Goal: Find specific page/section: Find specific page/section

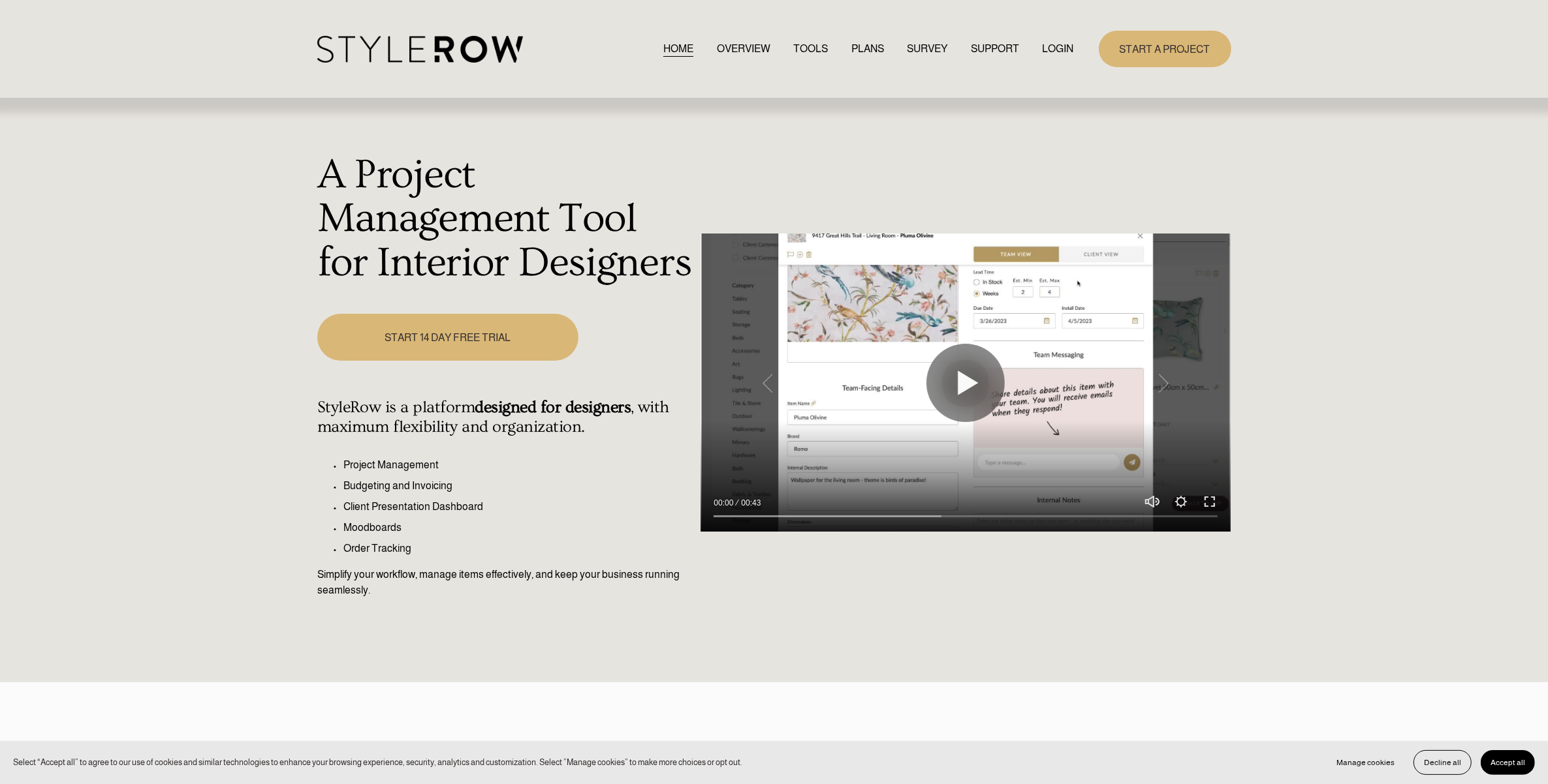
click at [1052, 50] on link "LOGIN" at bounding box center [1058, 49] width 31 height 18
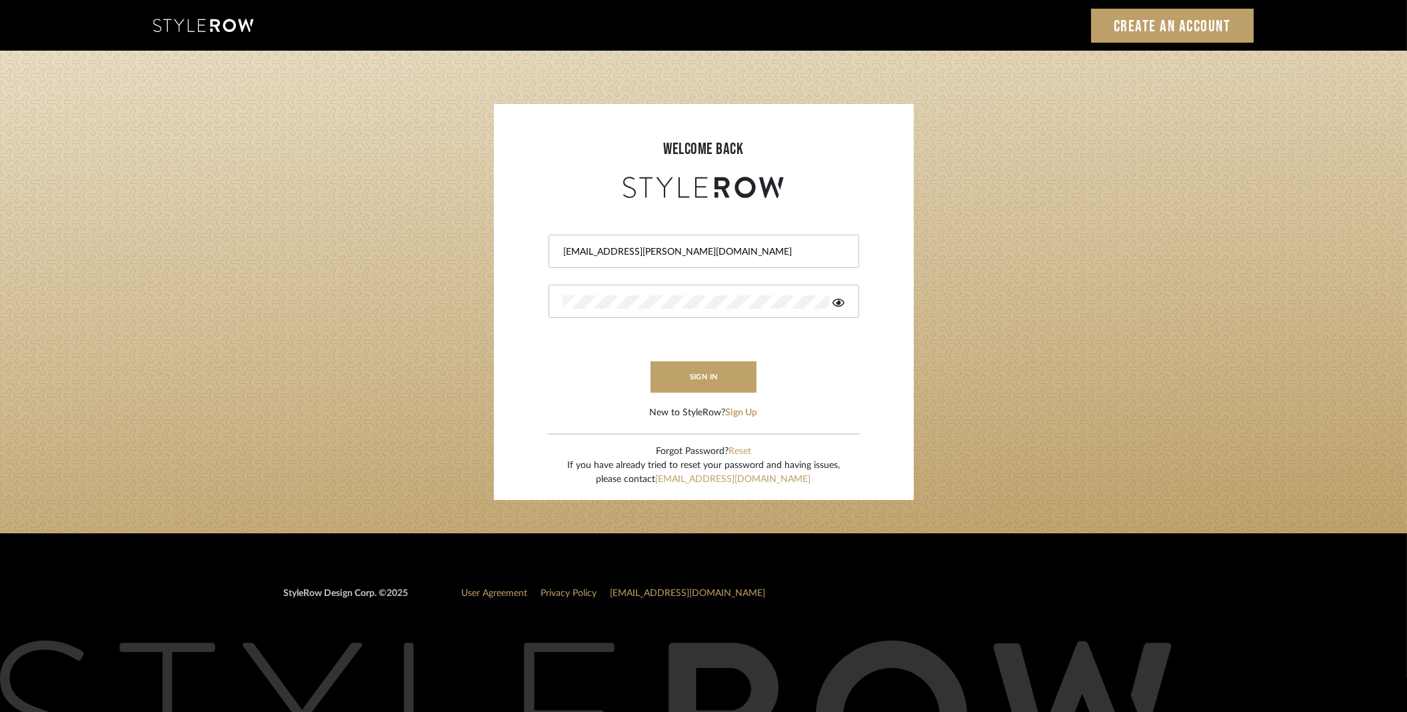
click at [669, 393] on form "stylerowproducts1@mancini-design.com This field is required This field is requi…" at bounding box center [703, 310] width 393 height 219
click at [681, 377] on button "sign in" at bounding box center [704, 376] width 107 height 31
type input "stylerowproducts1@mancini-design.com"
click at [673, 378] on button "sign in" at bounding box center [704, 376] width 107 height 31
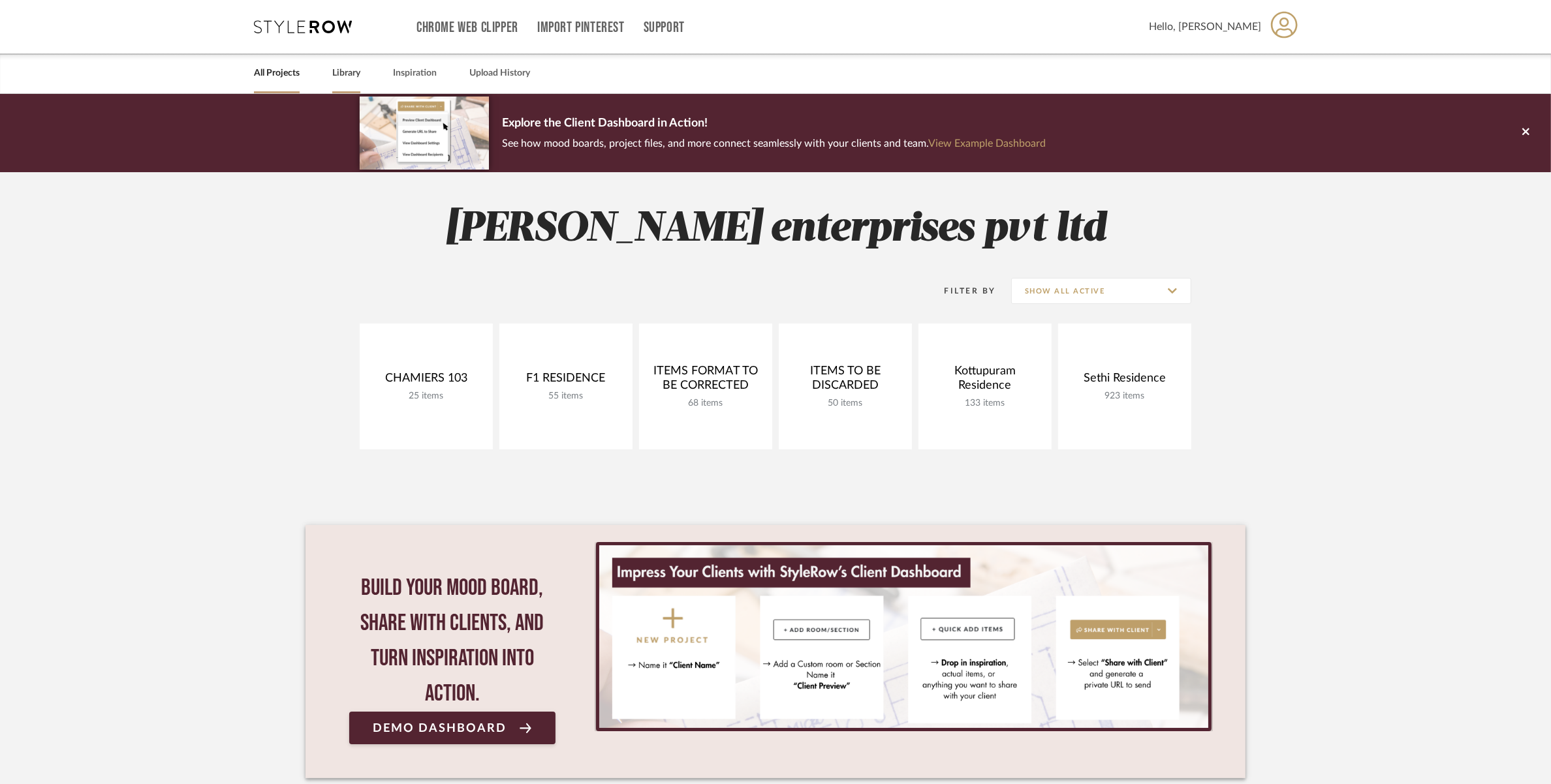
click at [338, 60] on div "Library" at bounding box center [346, 73] width 28 height 40
click at [343, 67] on link "Library" at bounding box center [346, 73] width 28 height 18
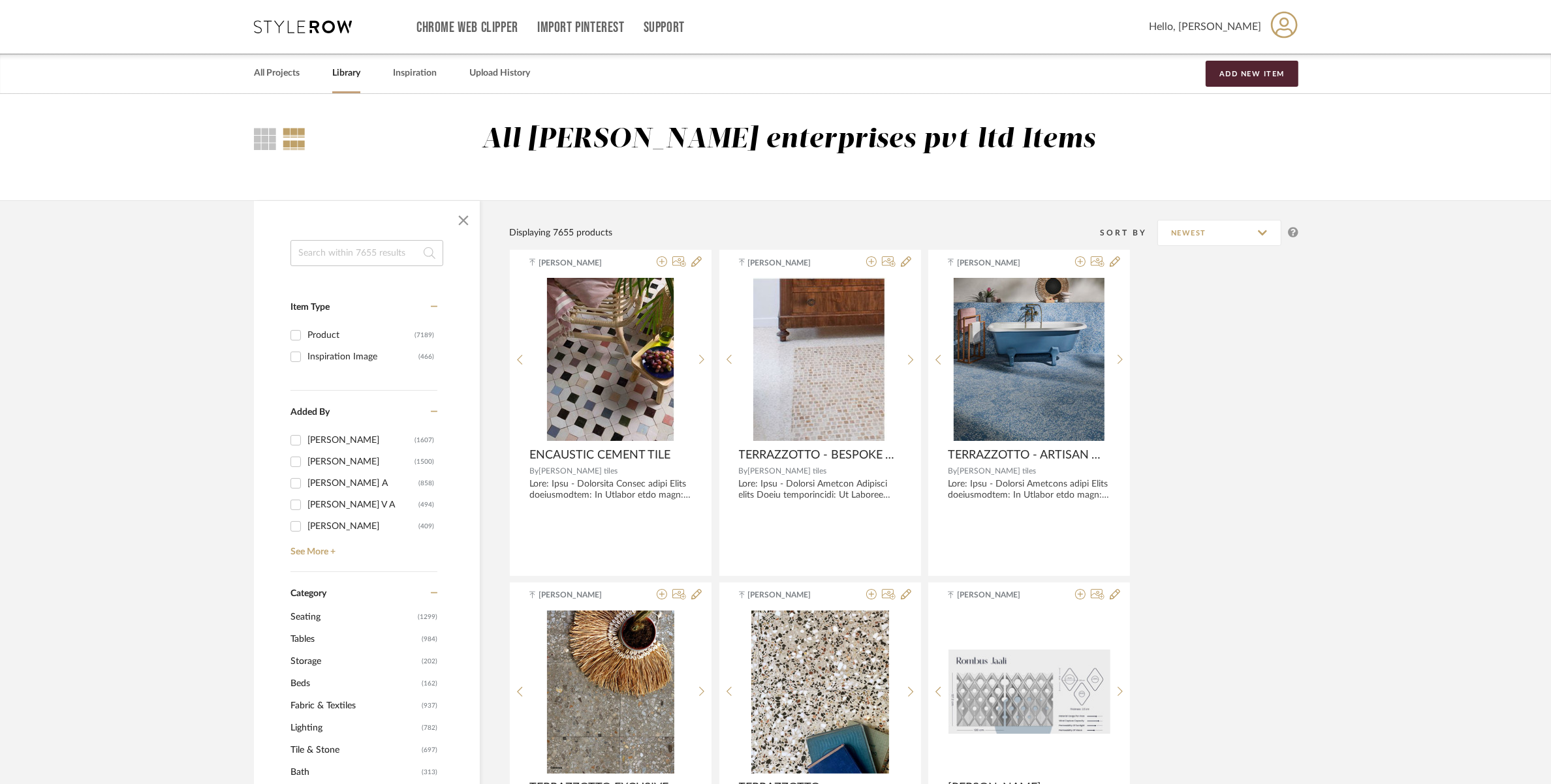
click at [318, 252] on input at bounding box center [367, 253] width 153 height 26
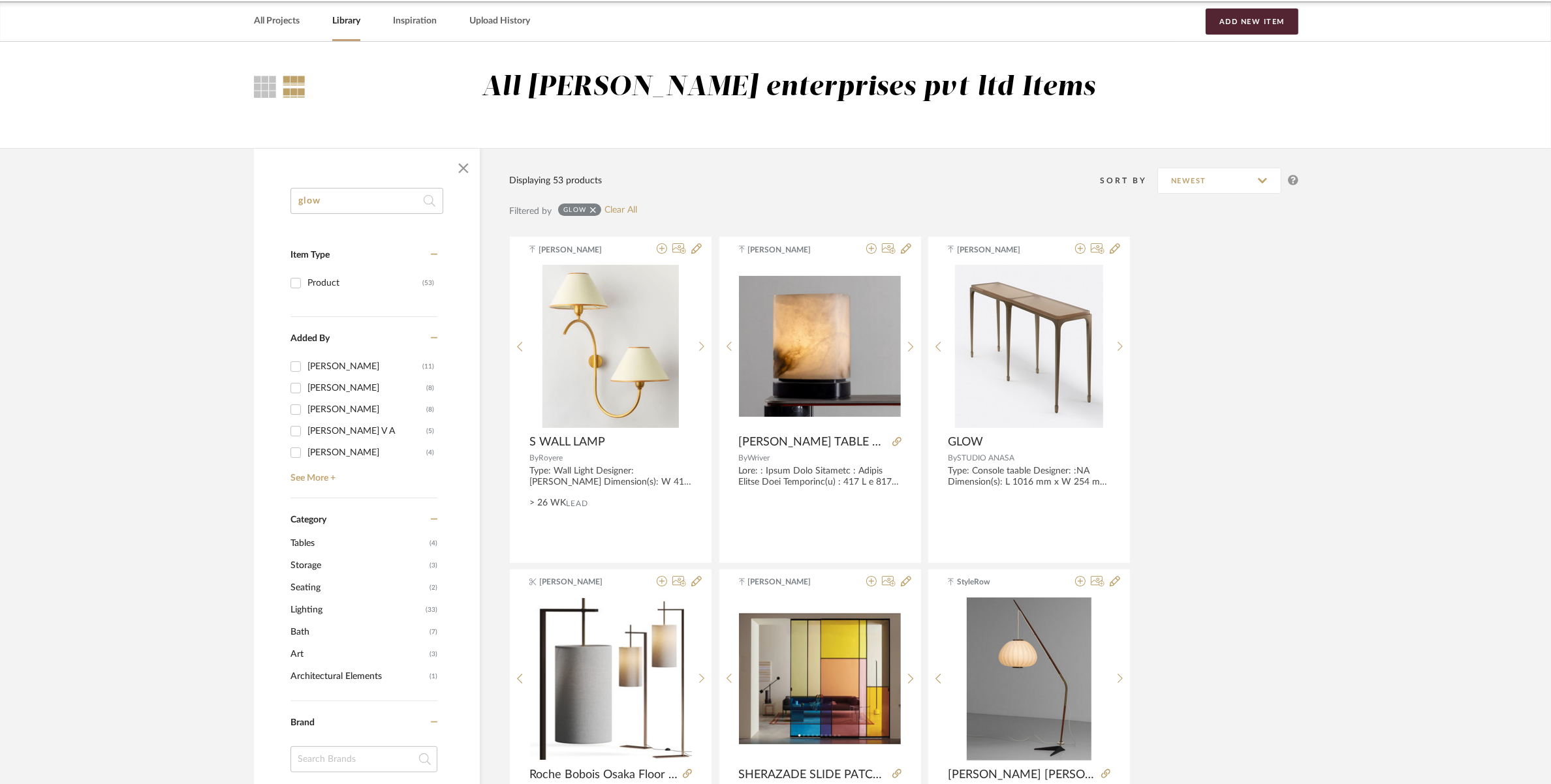
scroll to position [81, 0]
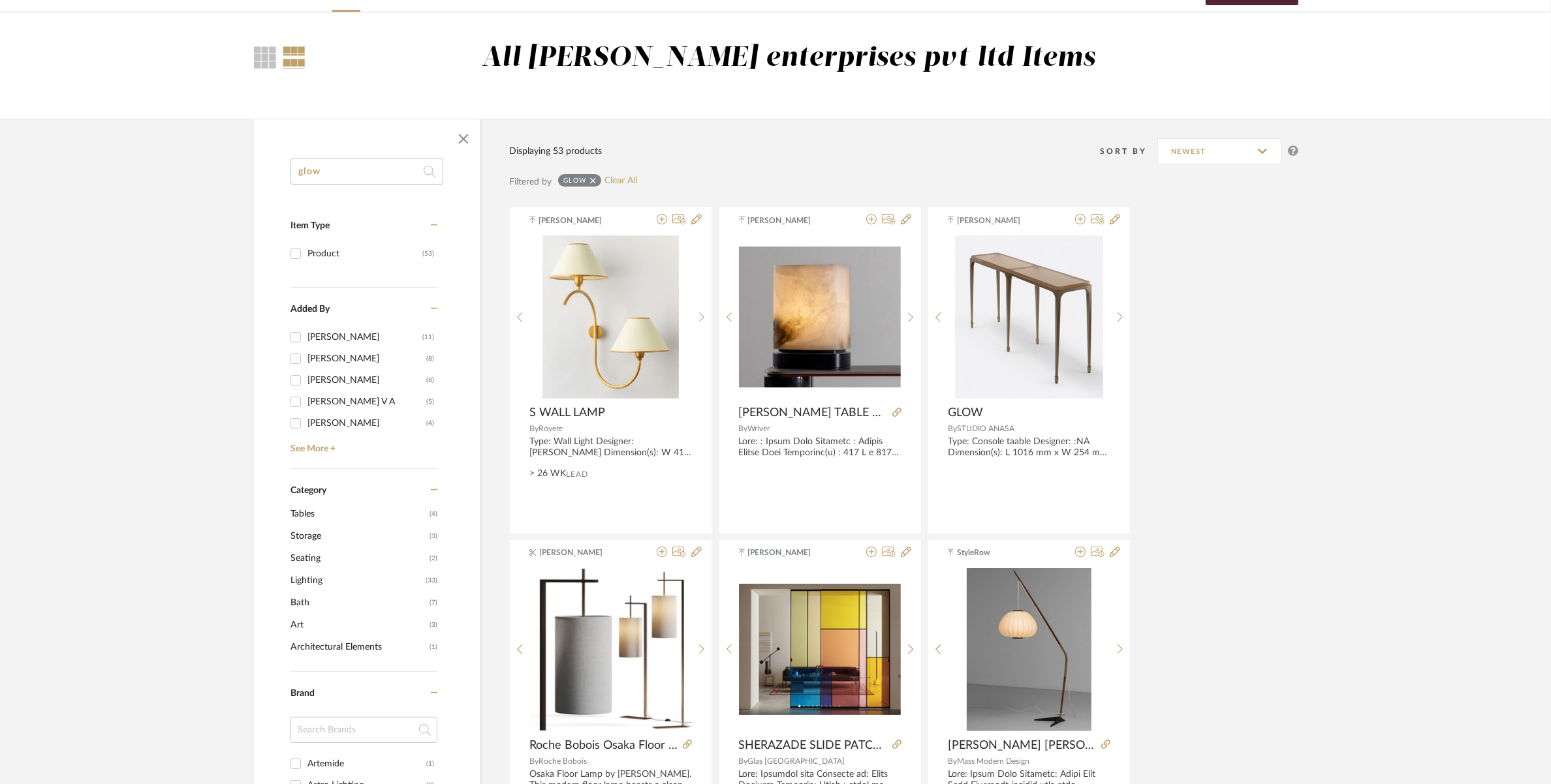
type input "glow"
click at [307, 516] on span "Tables" at bounding box center [358, 514] width 136 height 23
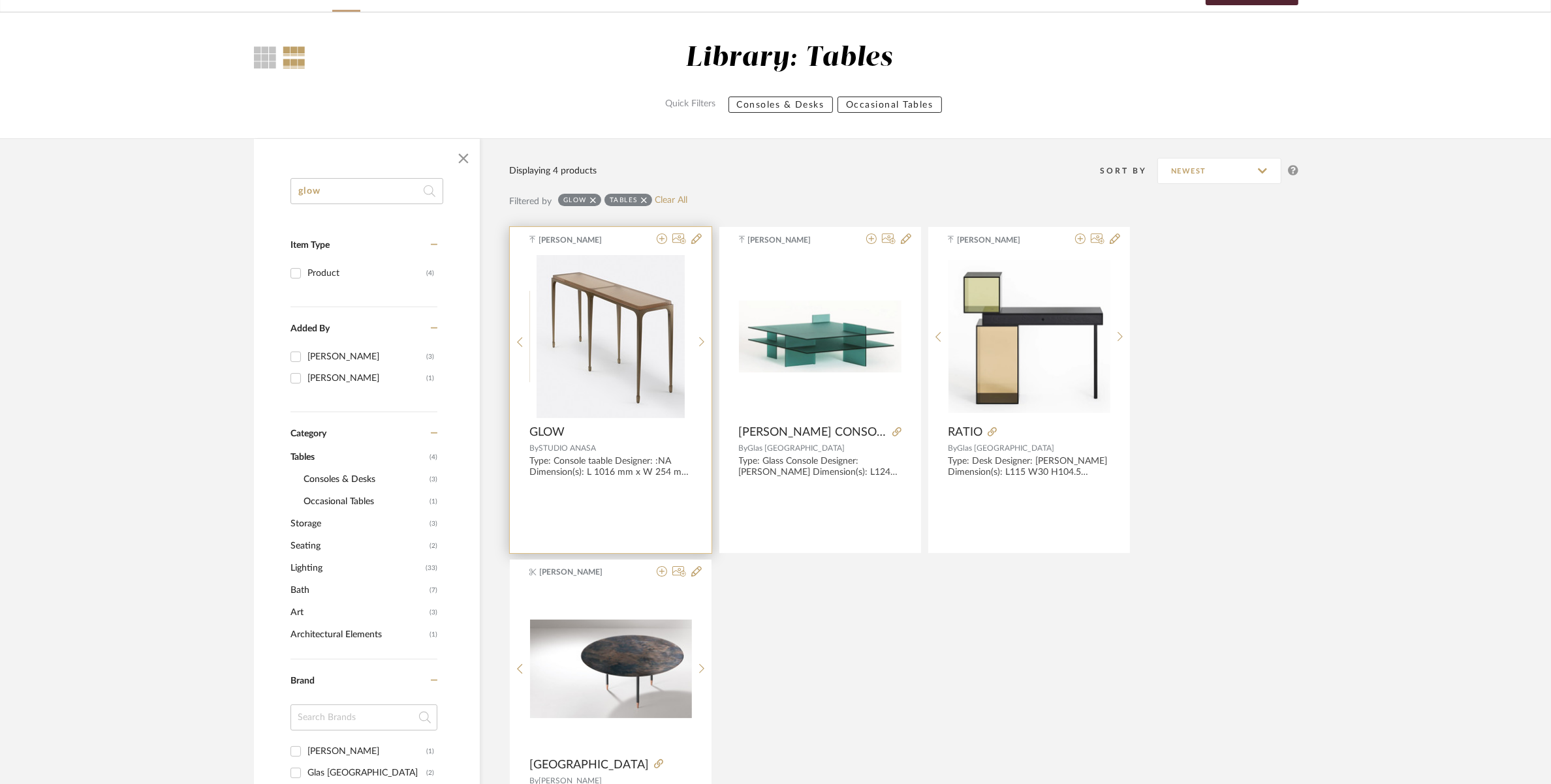
click at [596, 369] on img "0" at bounding box center [610, 337] width 148 height 163
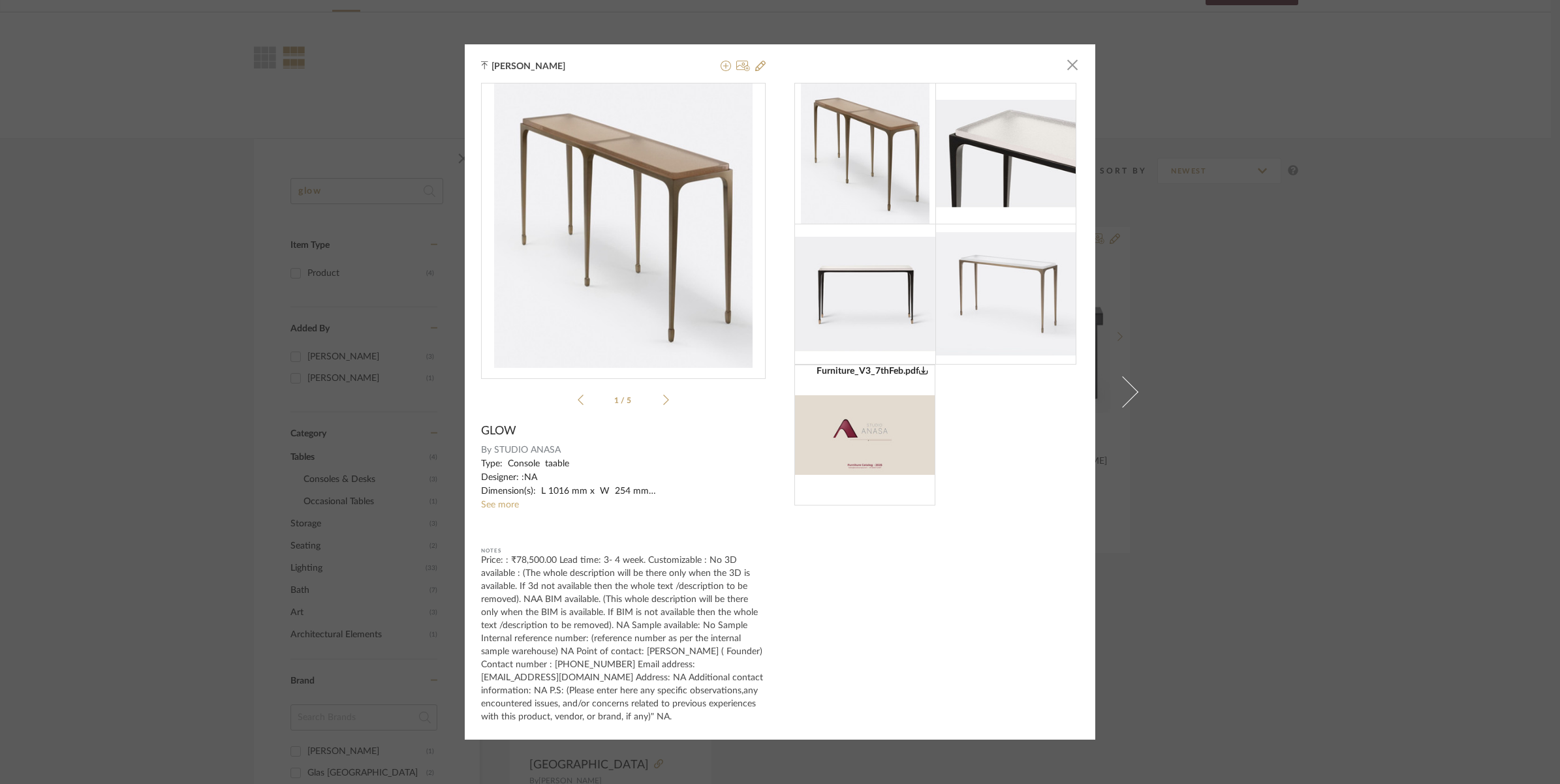
click at [982, 295] on img at bounding box center [1006, 294] width 141 height 123
click at [891, 295] on img at bounding box center [866, 294] width 141 height 115
click at [991, 289] on img at bounding box center [1006, 294] width 141 height 123
click at [991, 304] on img at bounding box center [1006, 294] width 141 height 123
click at [997, 271] on img at bounding box center [1006, 294] width 141 height 123
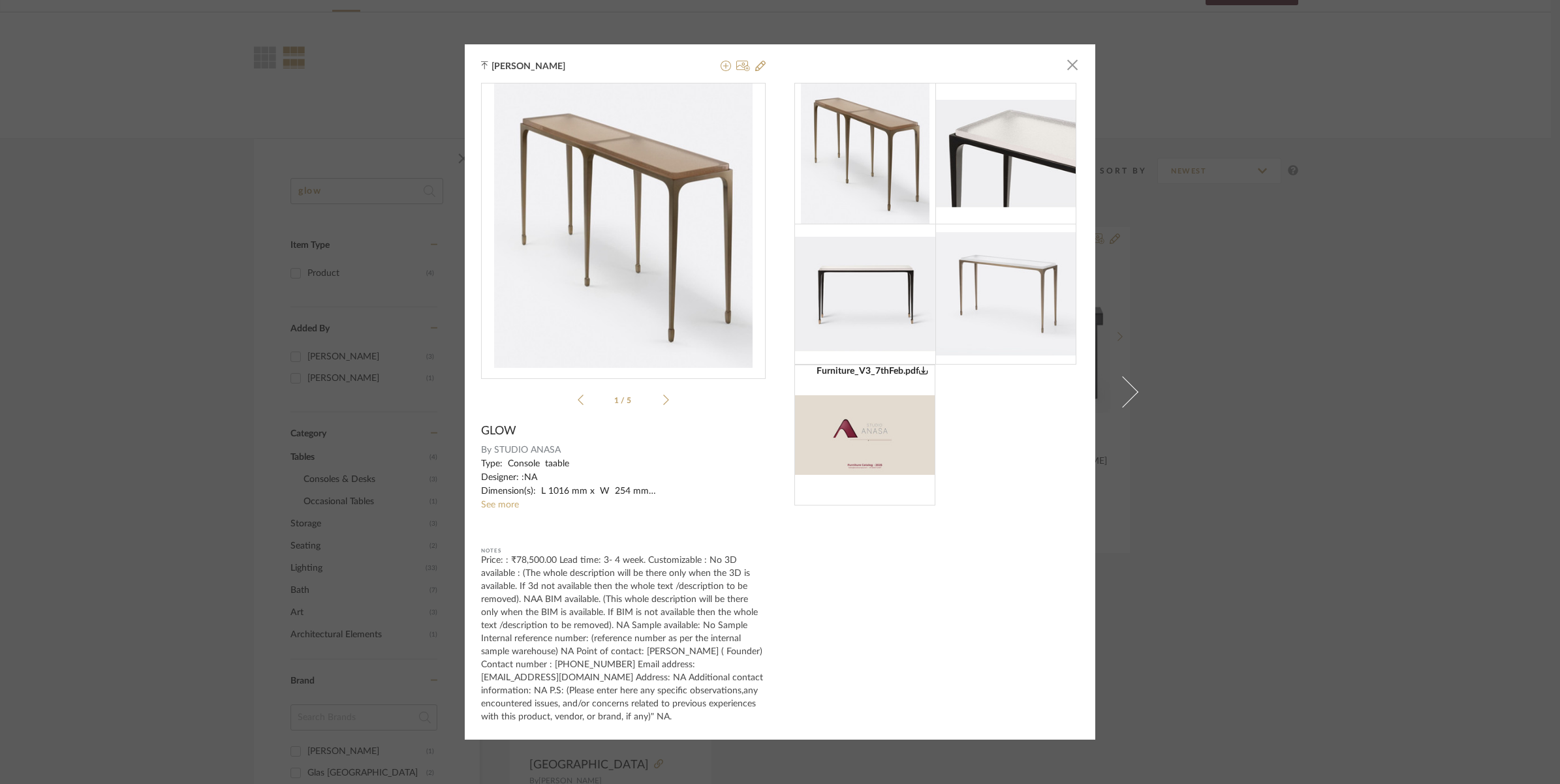
click at [996, 269] on img at bounding box center [1006, 294] width 141 height 123
click at [654, 274] on img "0" at bounding box center [624, 225] width 259 height 285
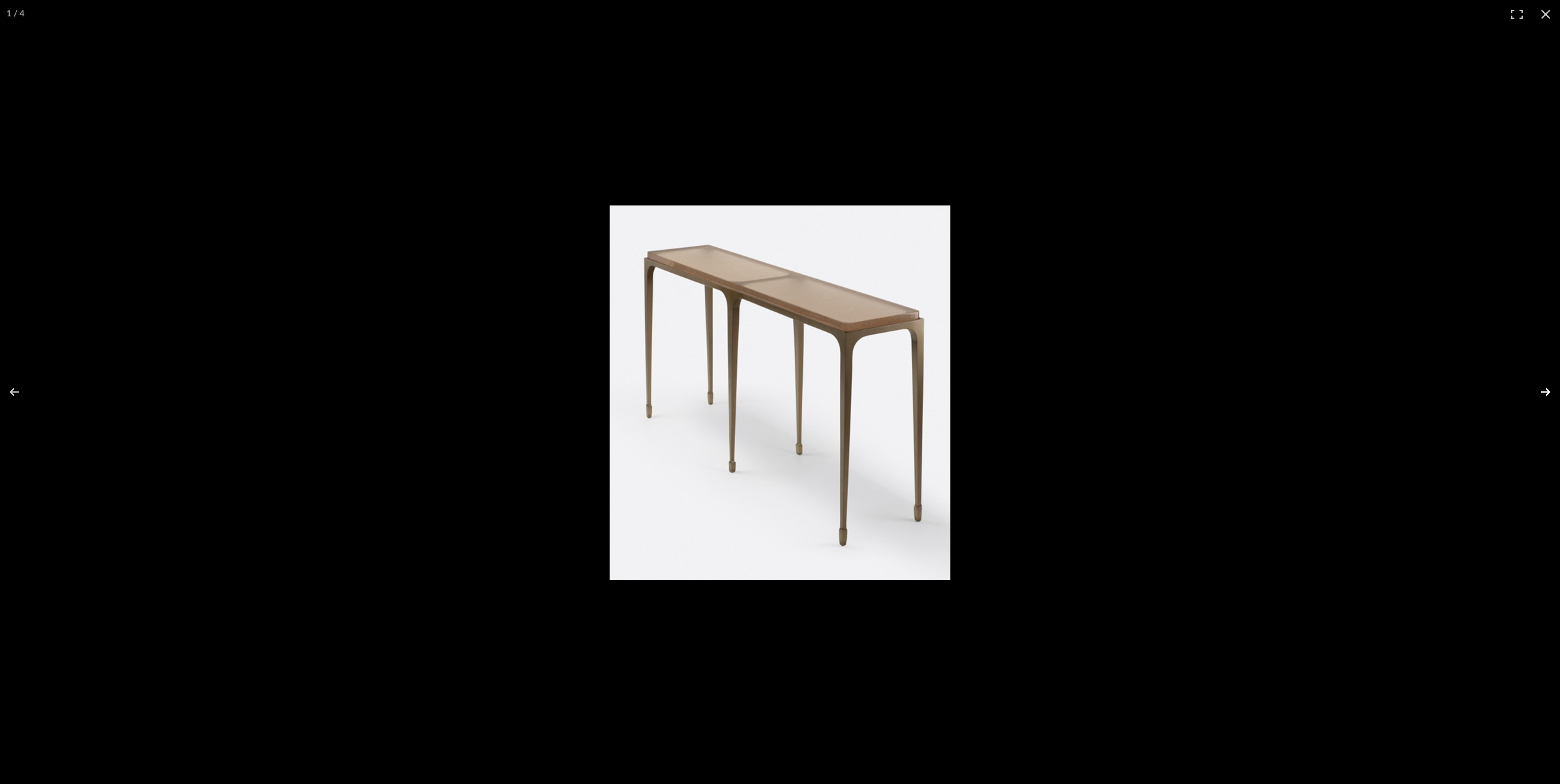
click at [1545, 392] on button at bounding box center [1537, 392] width 46 height 66
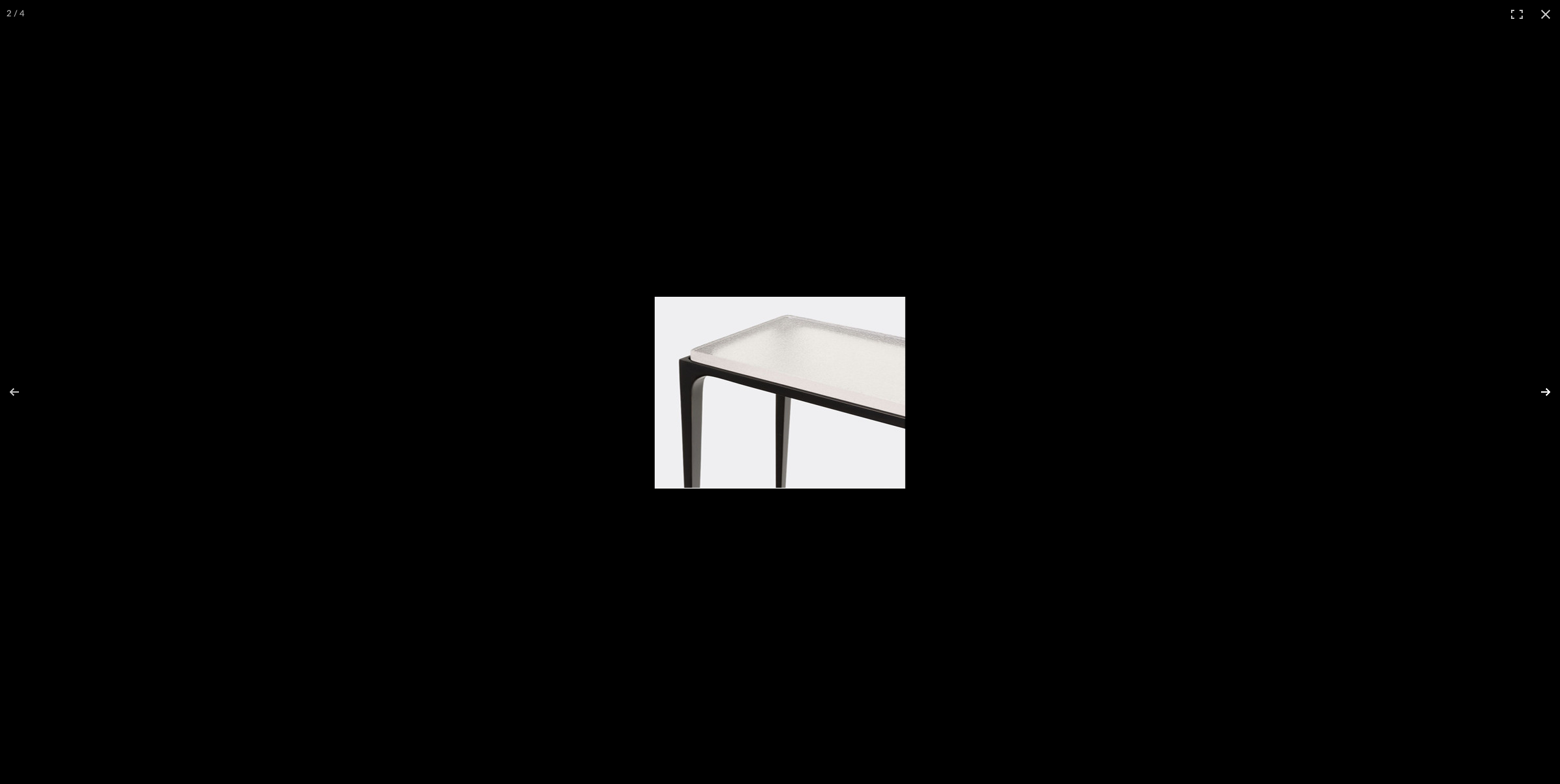
click at [1545, 392] on button at bounding box center [1537, 392] width 46 height 66
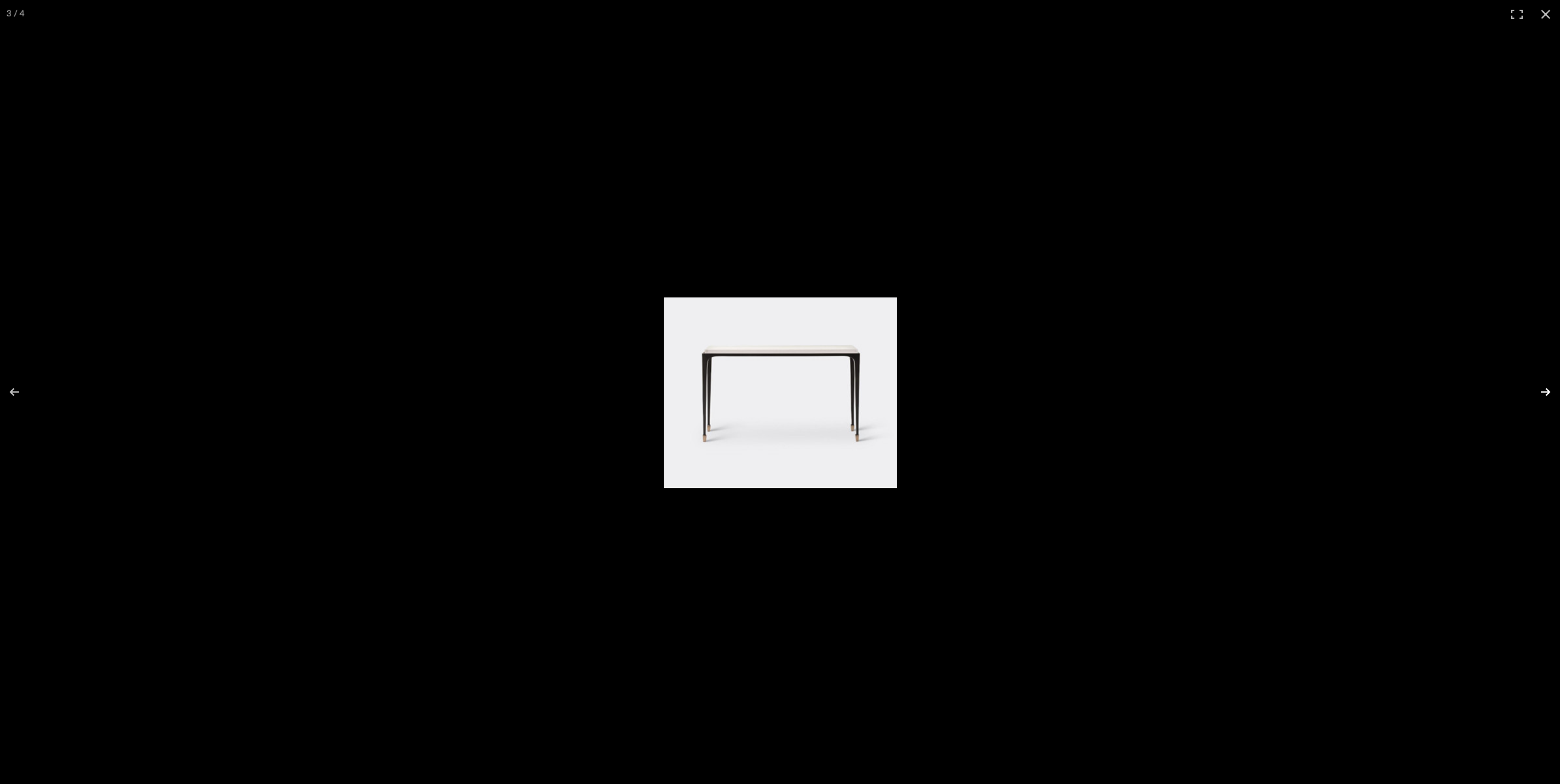
click at [1545, 392] on button at bounding box center [1537, 392] width 46 height 66
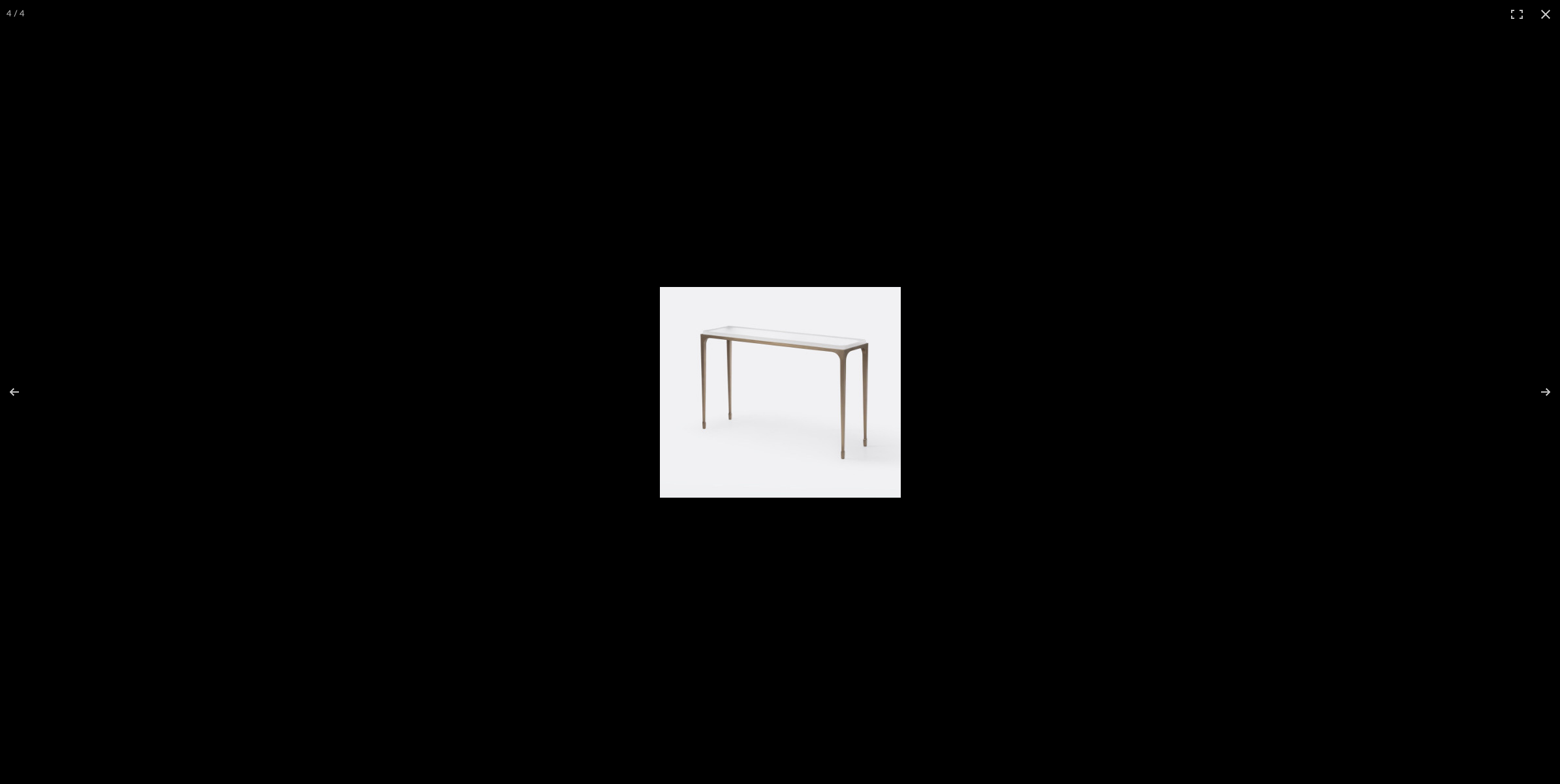
click at [784, 390] on img at bounding box center [780, 392] width 241 height 210
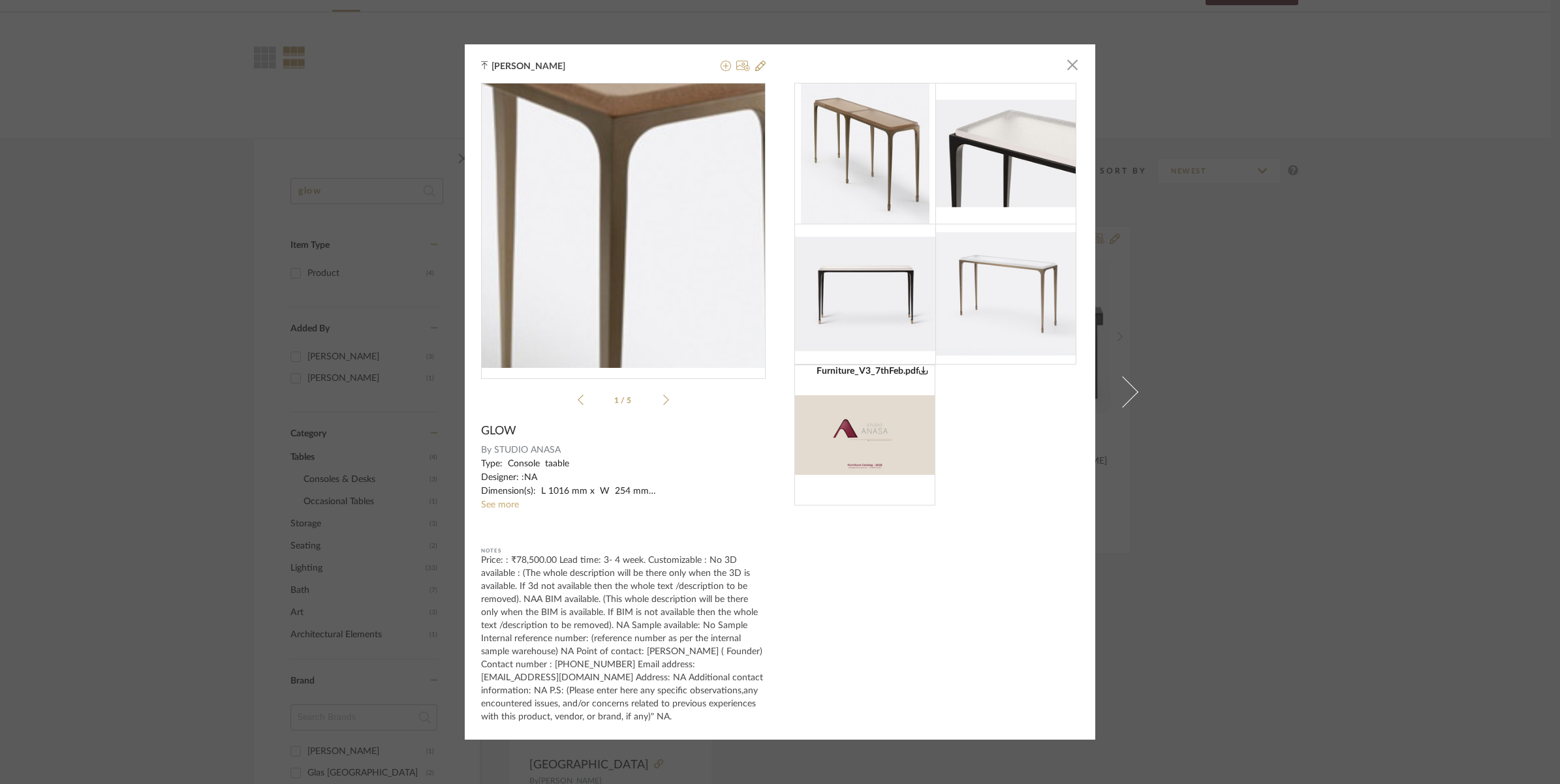
click at [673, 216] on img "0" at bounding box center [624, 225] width 259 height 285
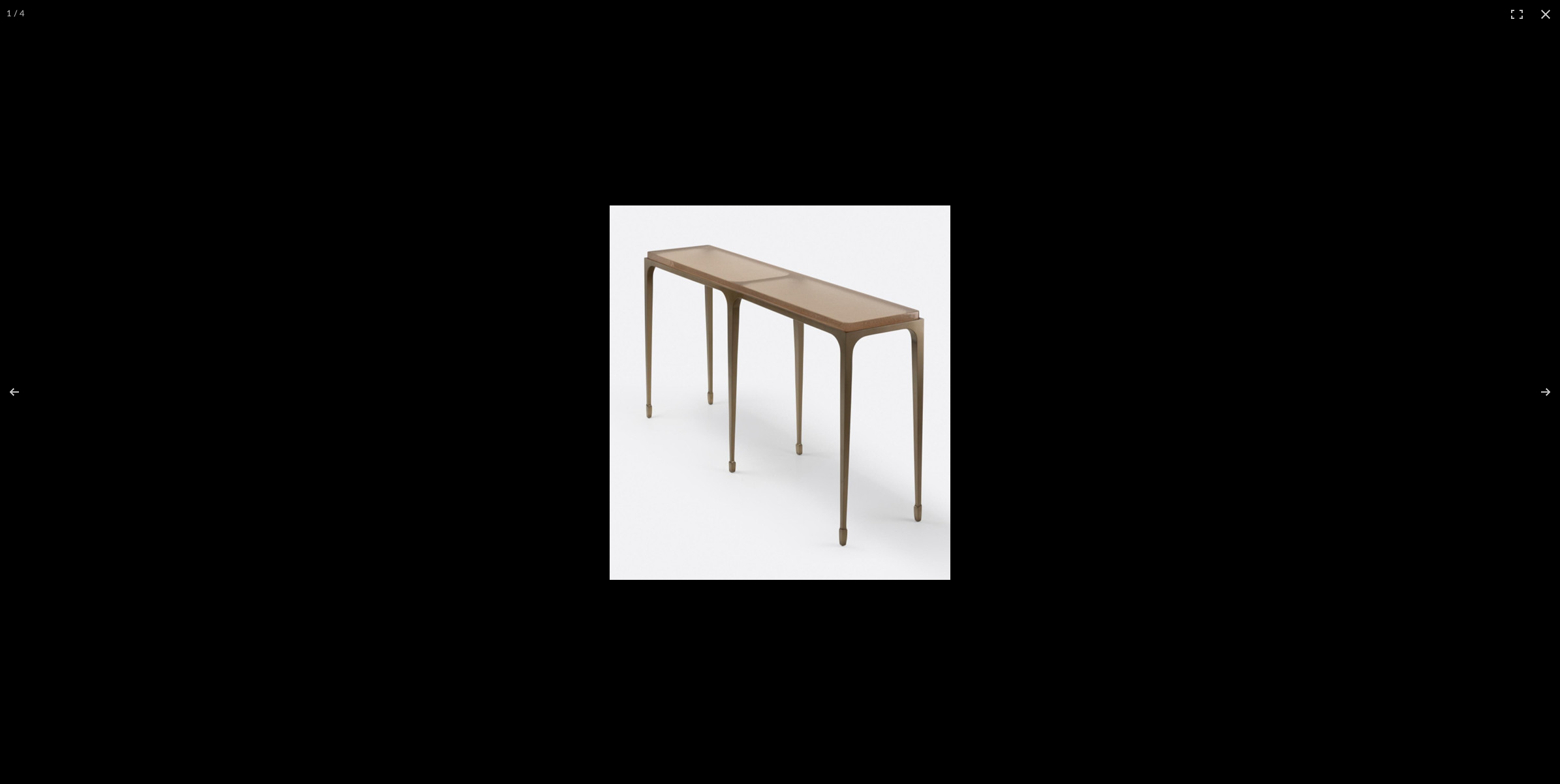
click at [478, 338] on div at bounding box center [780, 392] width 1560 height 784
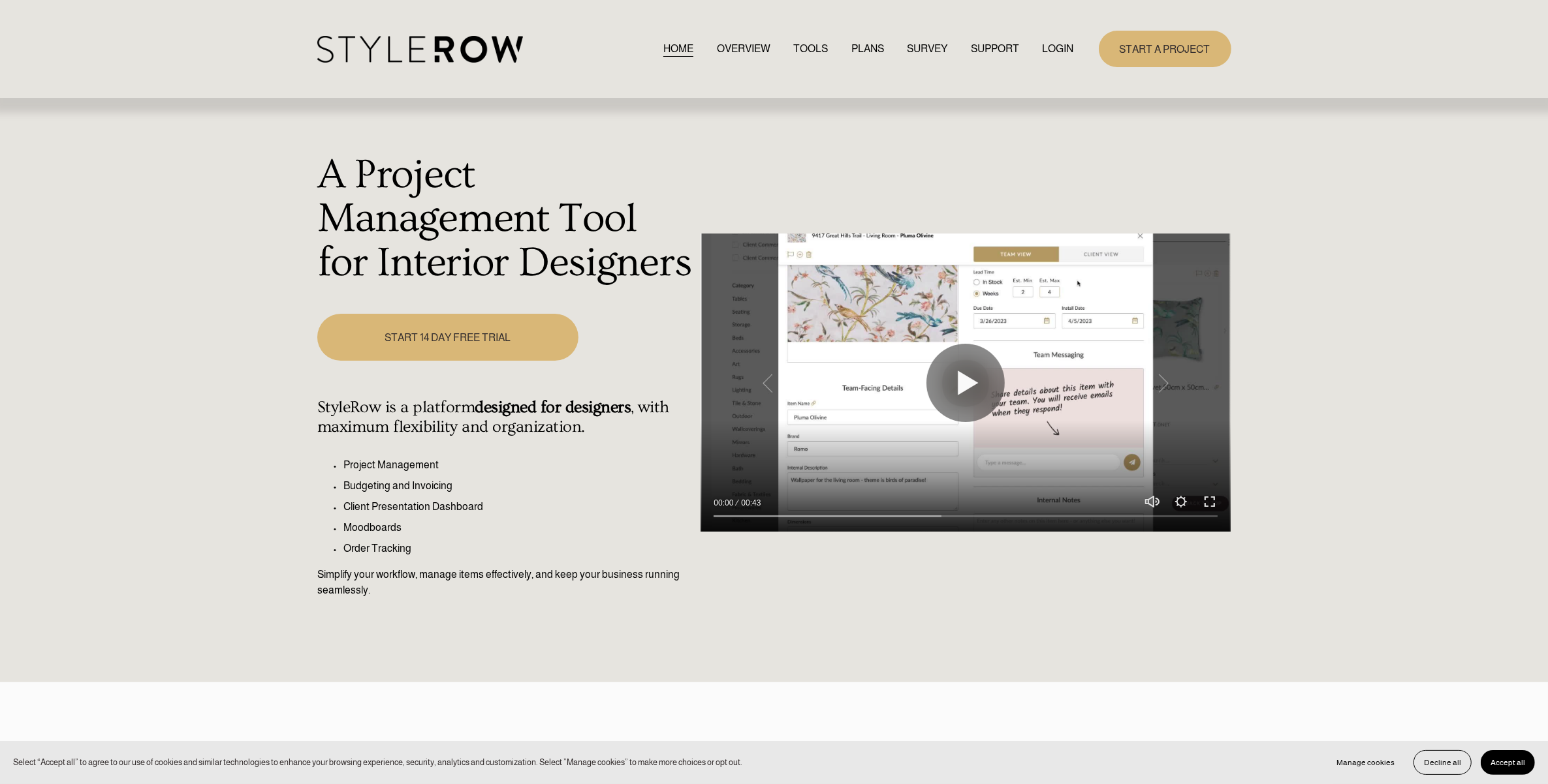
click at [1066, 46] on link "LOGIN" at bounding box center [1058, 49] width 31 height 18
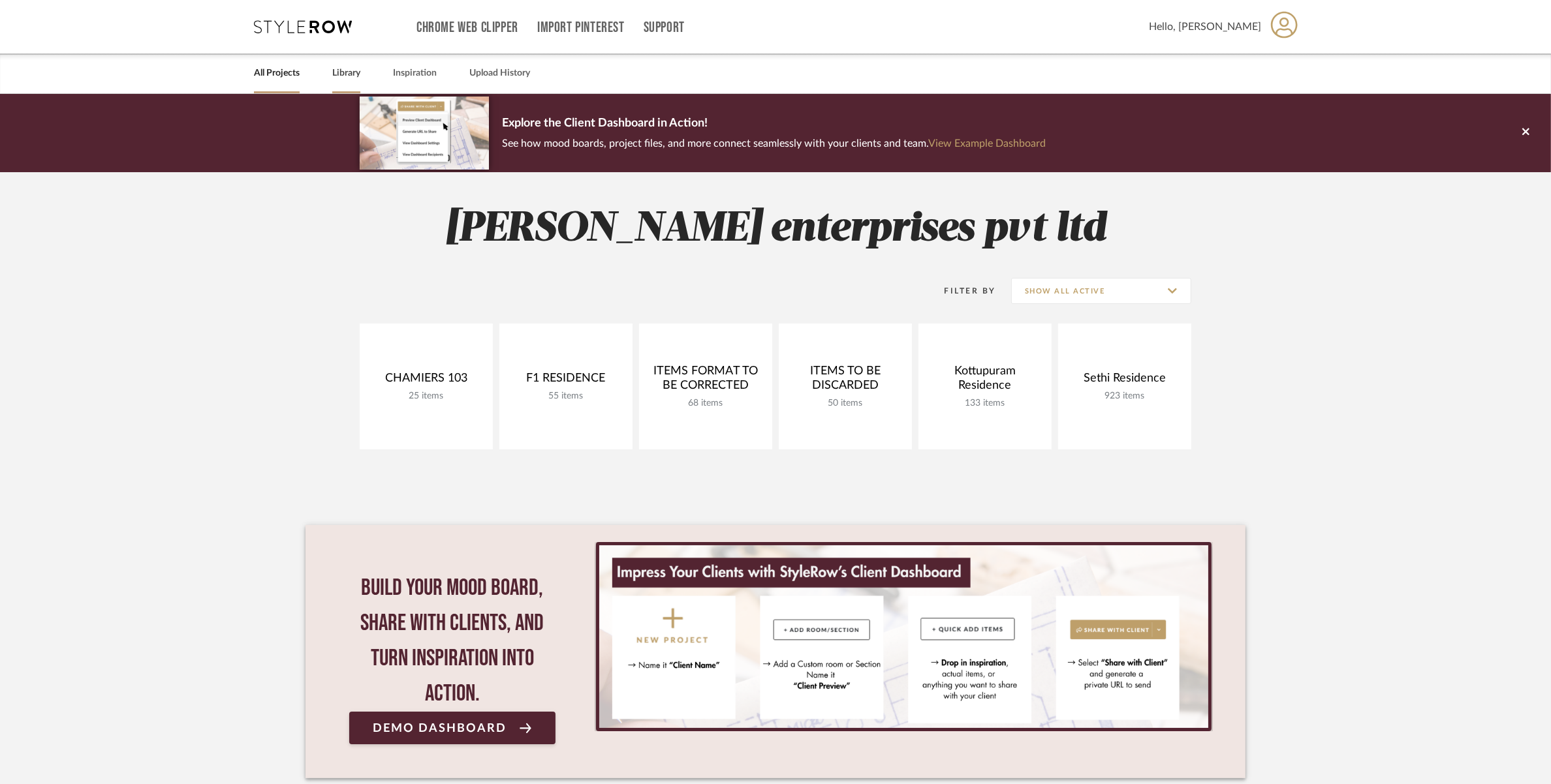
click at [343, 75] on link "Library" at bounding box center [346, 73] width 28 height 18
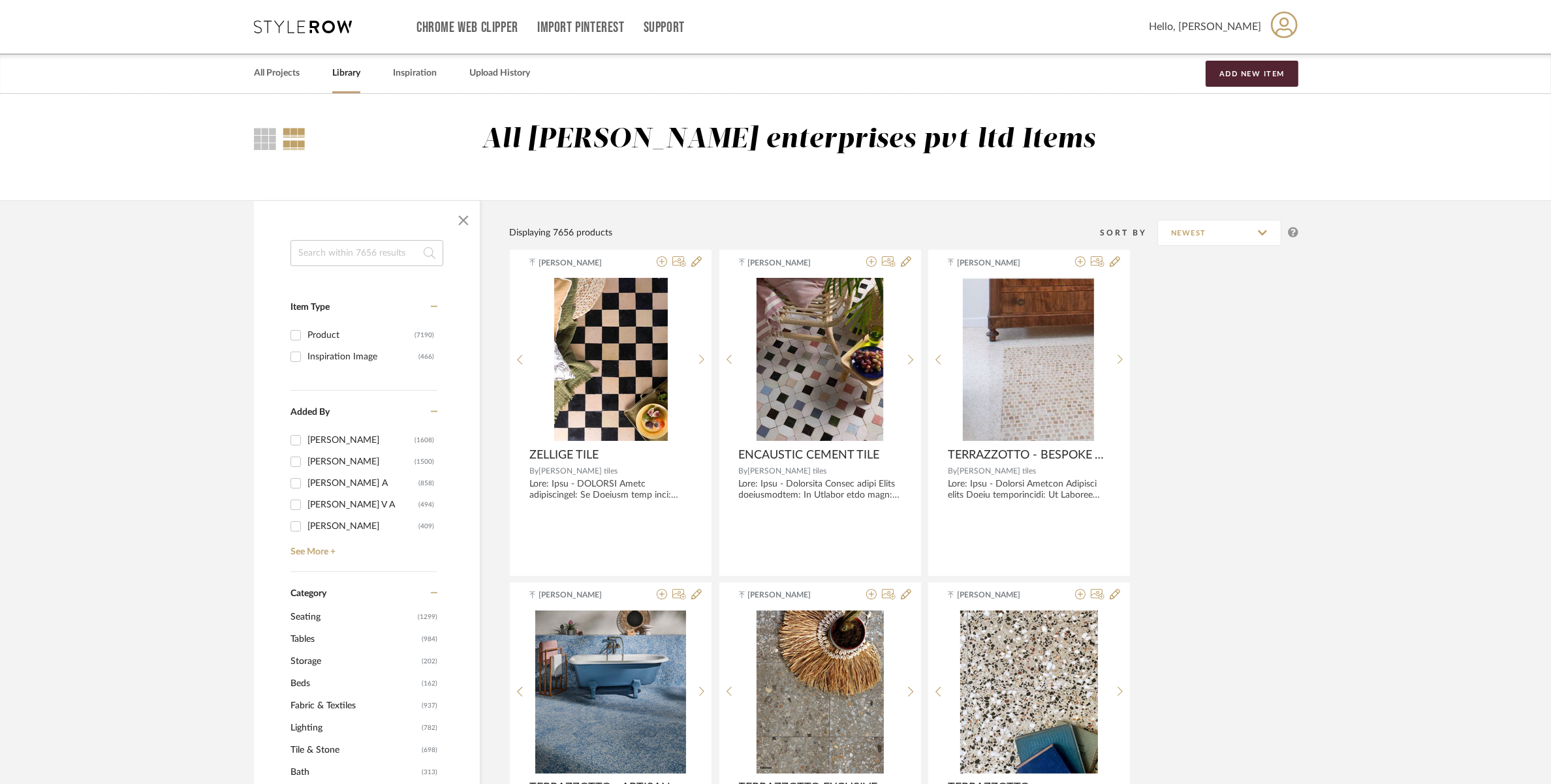
click at [306, 256] on input at bounding box center [367, 253] width 153 height 26
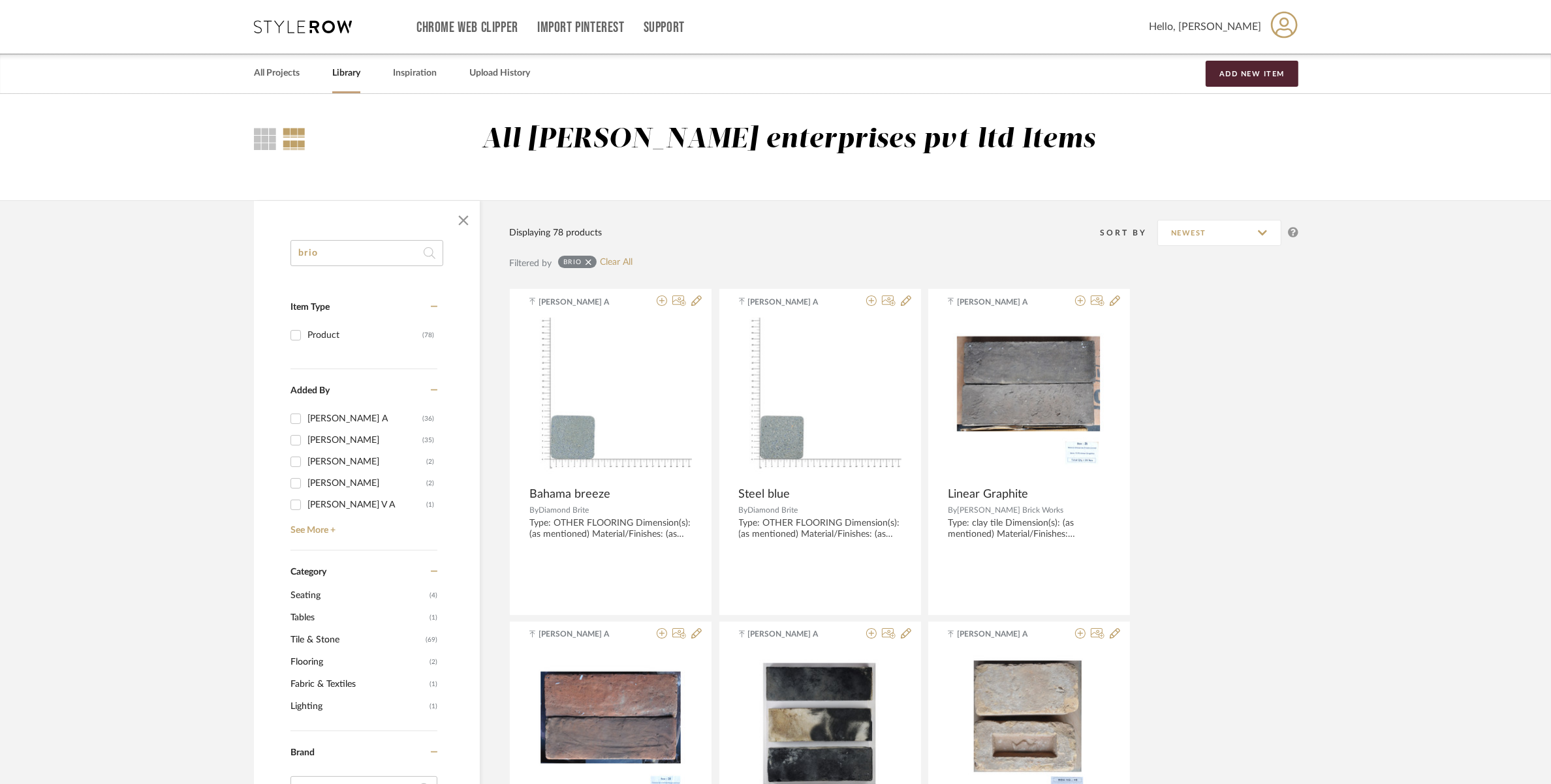
type input "brio"
click at [312, 618] on span "Tables" at bounding box center [358, 618] width 136 height 23
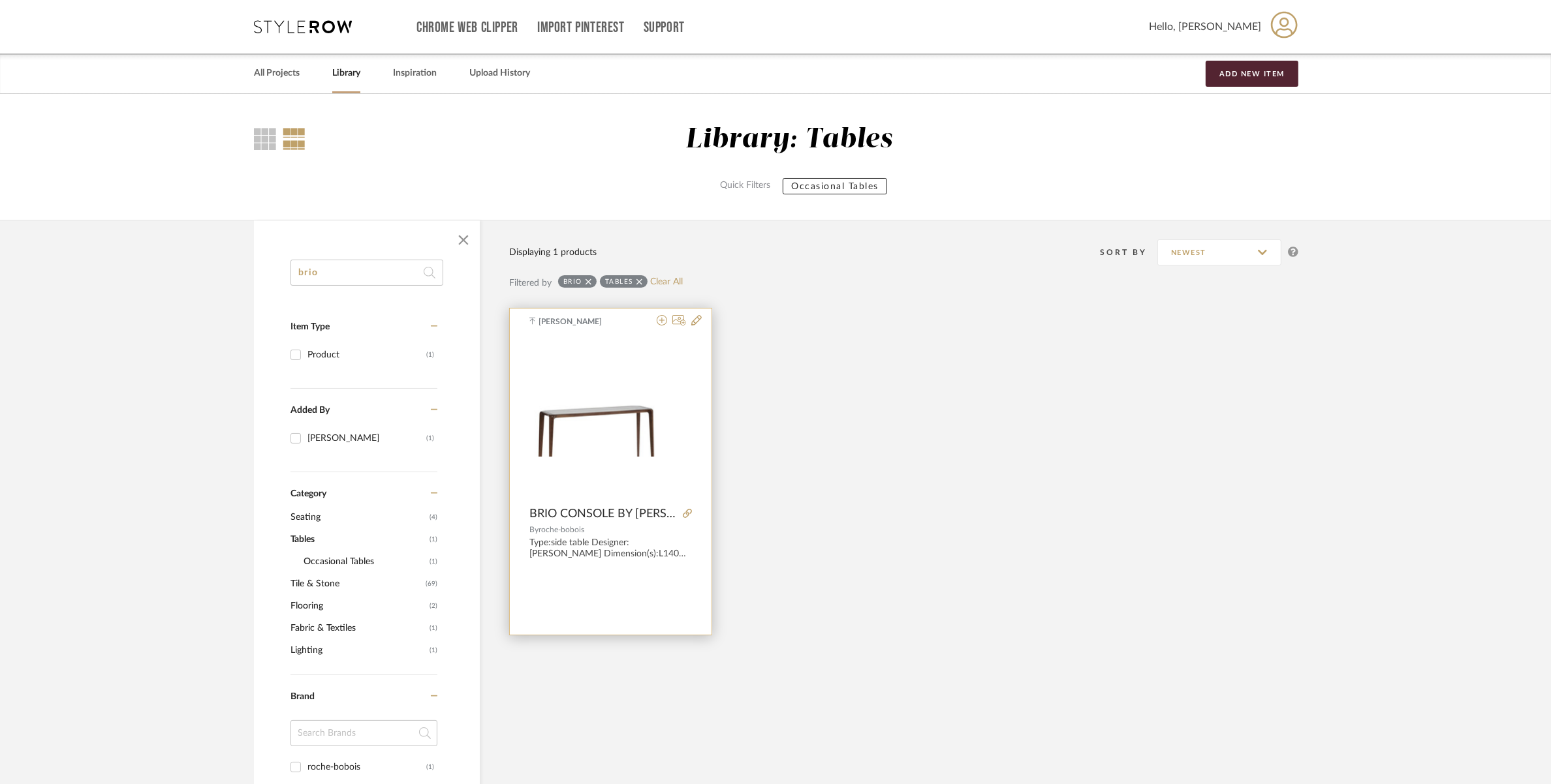
click at [0, 0] on img at bounding box center [0, 0] width 0 height 0
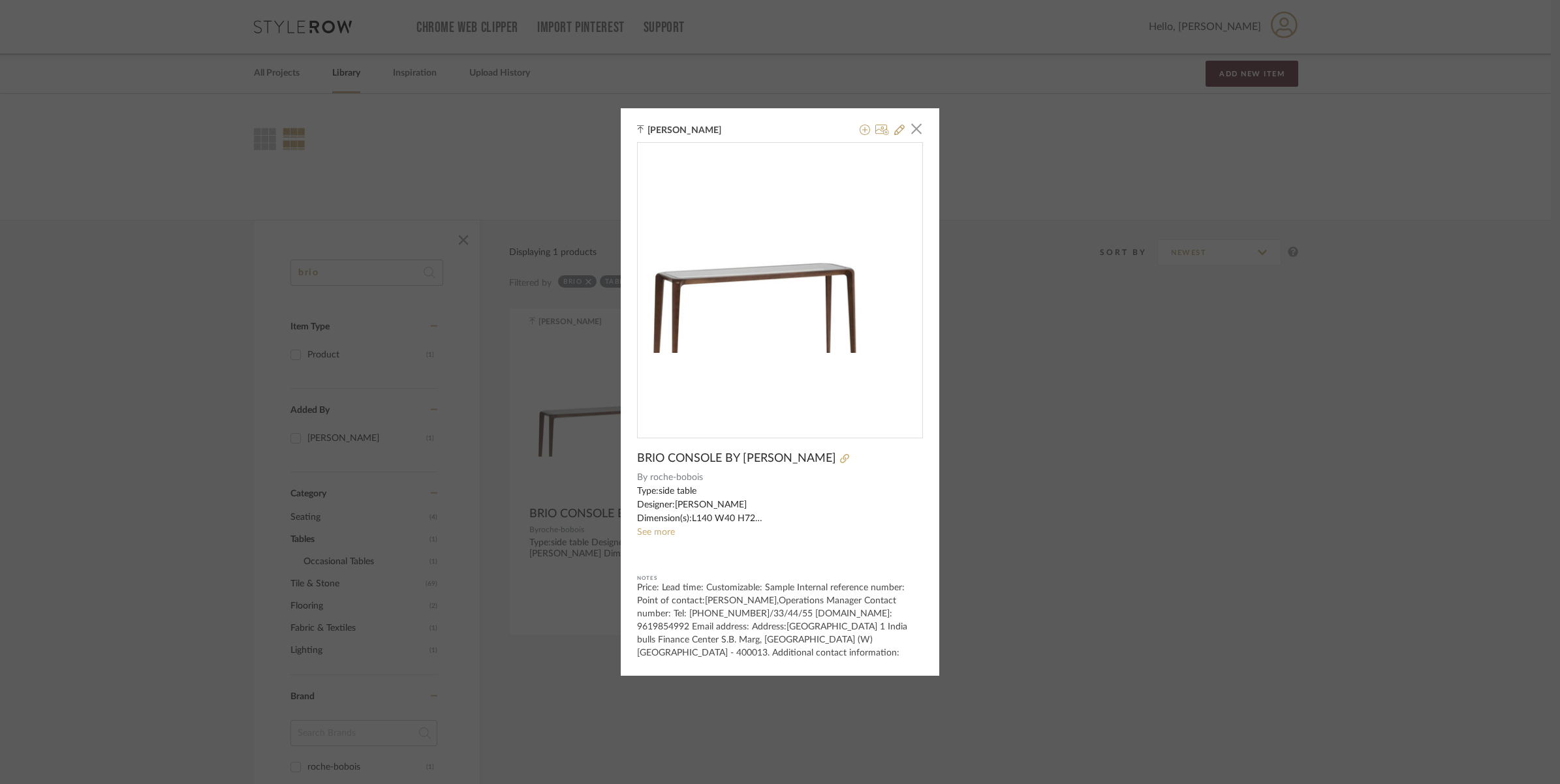
click at [732, 323] on img "0" at bounding box center [780, 285] width 285 height 135
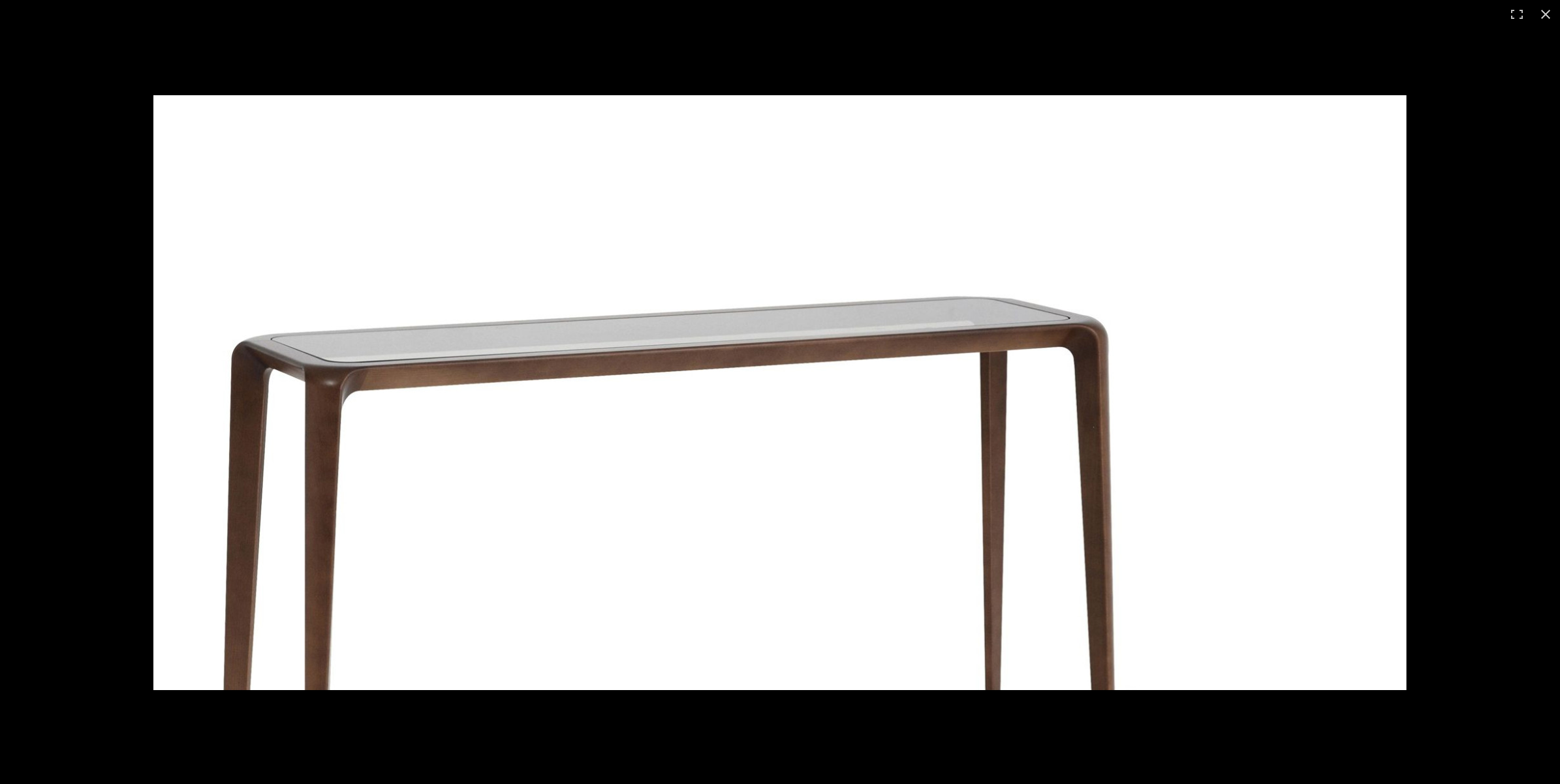
click at [729, 254] on img at bounding box center [780, 392] width 1253 height 595
